Goal: Check status: Check status

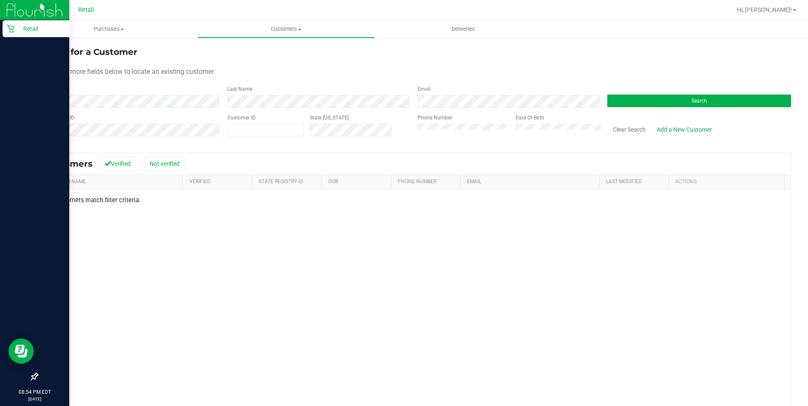
click at [18, 28] on p "Retail" at bounding box center [40, 29] width 51 height 10
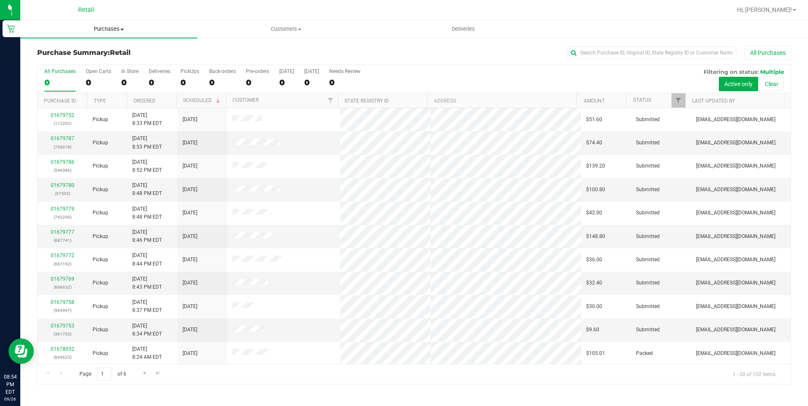
click at [99, 27] on span "Purchases" at bounding box center [108, 29] width 177 height 8
click at [104, 29] on span "Purchases" at bounding box center [108, 29] width 177 height 8
click at [109, 31] on span "Purchases" at bounding box center [108, 29] width 177 height 8
click at [56, 61] on span "Fulfillment" at bounding box center [46, 60] width 52 height 7
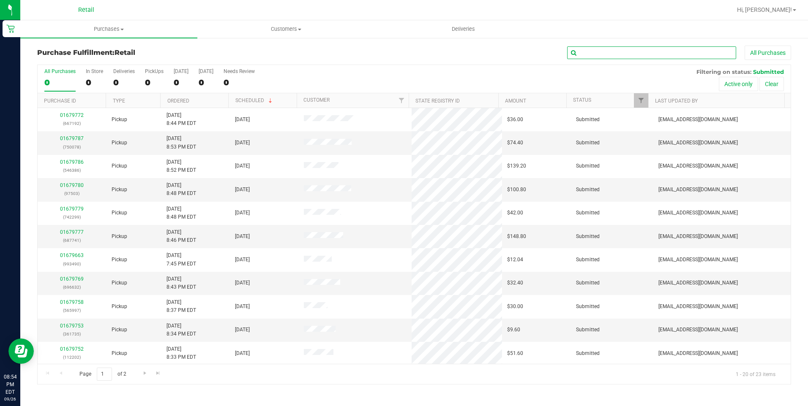
click at [639, 58] on input "text" at bounding box center [651, 52] width 169 height 13
type input "213543"
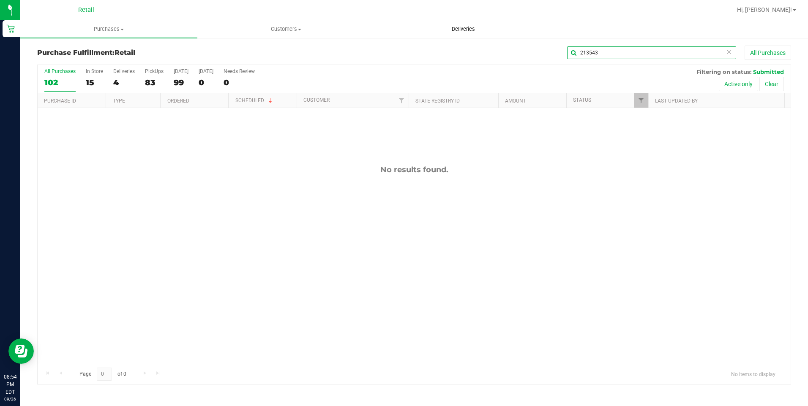
drag, startPoint x: 631, startPoint y: 52, endPoint x: 473, endPoint y: 35, distance: 159.2
click at [455, 29] on retail "Purchases Summary of purchases Fulfillment All purchases Customers All customer…" at bounding box center [413, 206] width 787 height 373
click at [469, 69] on div "All Purchases 102 In Store 15 Deliveries 4 PickUps 83 [DATE] 99 [DATE] 0 Needs …" at bounding box center [414, 68] width 753 height 7
click at [155, 79] on div "83" at bounding box center [154, 83] width 19 height 10
click at [0, 0] on input "PickUps 83" at bounding box center [0, 0] width 0 height 0
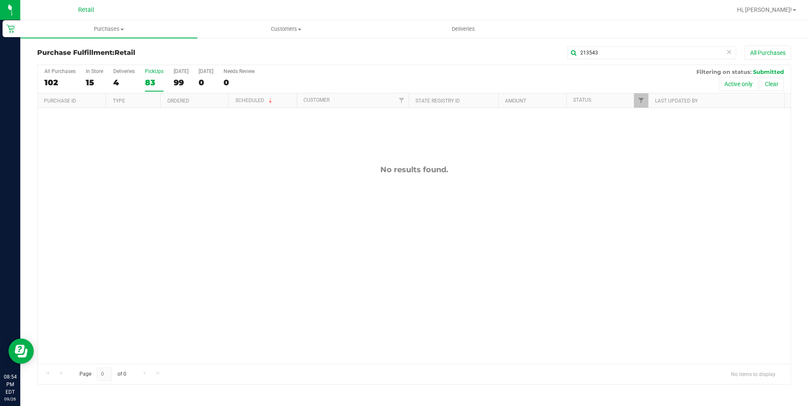
click at [142, 74] on div "All Purchases 102 In Store 15 Deliveries 4 PickUps 83 [DATE] 99 [DATE] 0 Needs …" at bounding box center [414, 79] width 753 height 28
click at [150, 76] on label "PickUps 14" at bounding box center [154, 79] width 19 height 23
click at [0, 0] on input "PickUps 14" at bounding box center [0, 0] width 0 height 0
click at [659, 45] on div "Purchase Fulfillment: Retail 213543 All Purchases All Purchases 23 In Store 9 D…" at bounding box center [413, 215] width 787 height 356
click at [660, 53] on input "213543" at bounding box center [651, 52] width 169 height 13
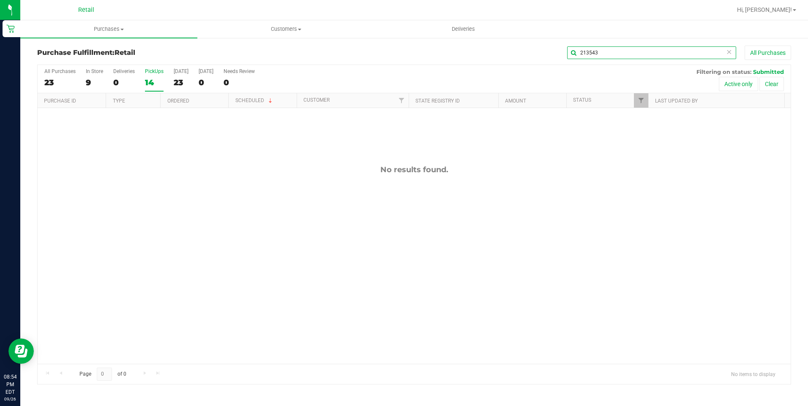
click at [660, 53] on input "213543" at bounding box center [651, 52] width 169 height 13
type input "m"
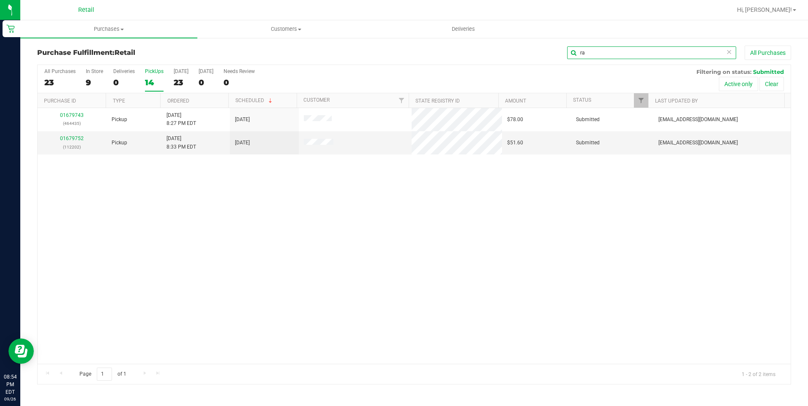
type input "ra"
click at [727, 50] on icon at bounding box center [729, 51] width 6 height 10
